Goal: Find specific fact: Find specific fact

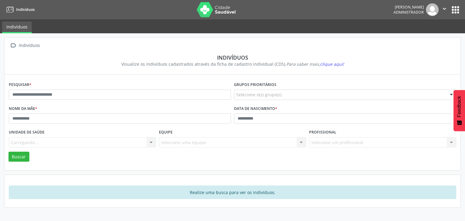
click at [103, 103] on div "Pesquisar *" at bounding box center [119, 92] width 225 height 24
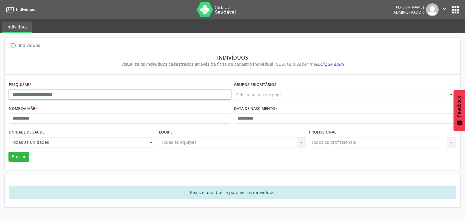
click at [92, 93] on input "text" at bounding box center [120, 95] width 222 height 10
paste input "**********"
type input "**********"
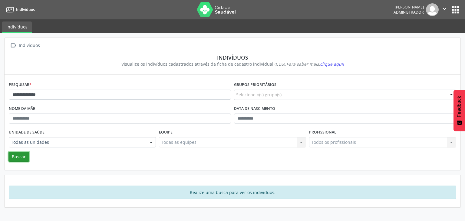
click at [23, 153] on button "Buscar" at bounding box center [18, 157] width 21 height 10
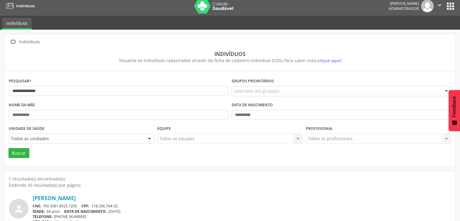
scroll to position [25, 0]
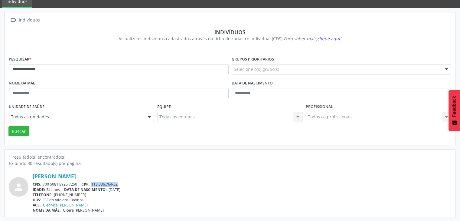
drag, startPoint x: 93, startPoint y: 183, endPoint x: 124, endPoint y: 181, distance: 31.2
click at [125, 179] on div "[PERSON_NAME] CNS: 700 5081 8925 7250 CPF: 118.336.764-32 IDADE: 34 anos DATA D…" at bounding box center [242, 193] width 419 height 40
click at [96, 183] on span "118.336.764-32" at bounding box center [104, 183] width 26 height 5
click at [88, 183] on span "CPF:" at bounding box center [85, 183] width 8 height 5
drag, startPoint x: 93, startPoint y: 181, endPoint x: 184, endPoint y: 131, distance: 104.4
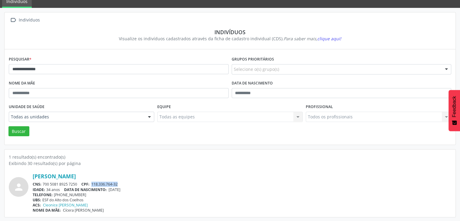
click at [120, 181] on div "CNS: 700 5081 8925 7250 CPF: 118.336.764-32" at bounding box center [242, 183] width 419 height 5
copy span "118.336.764-32"
drag, startPoint x: 44, startPoint y: 182, endPoint x: 79, endPoint y: 181, distance: 34.8
click at [79, 181] on div "[PERSON_NAME] CNS: 700 5081 8925 7250 CPF: 118.336.764-32 IDADE: 34 anos DATA D…" at bounding box center [242, 193] width 419 height 40
copy div "700 5081 8925 7250"
